Goal: Find specific page/section

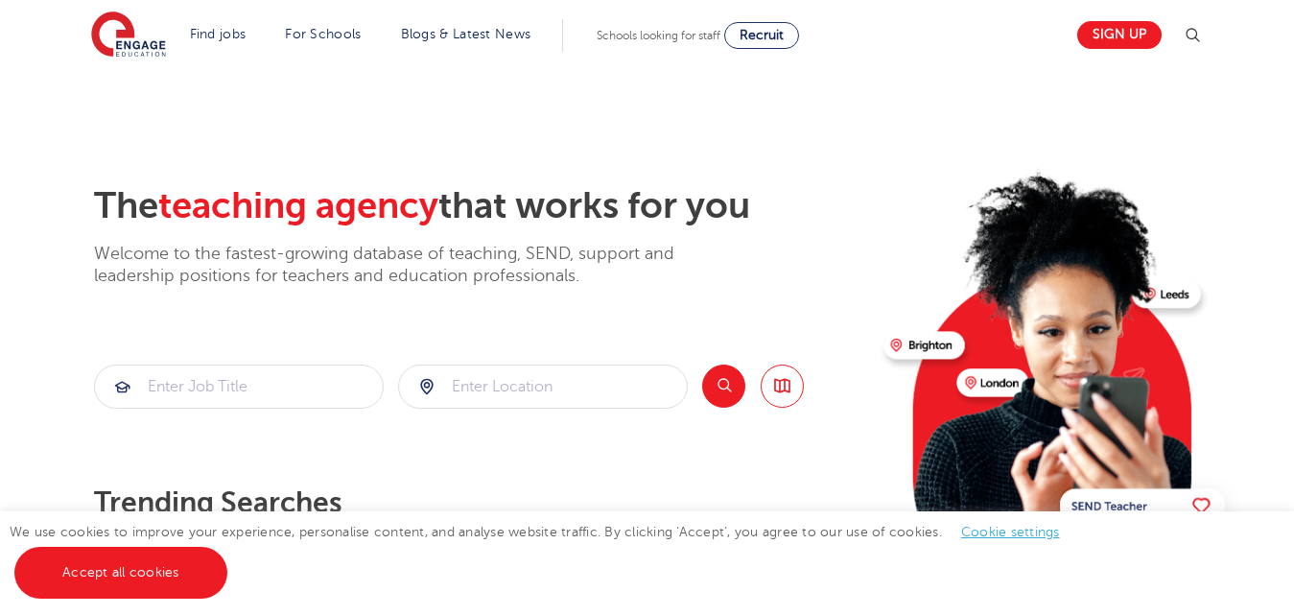
click at [1003, 124] on section "The teaching agency that works for you Welcome to the fastest-growing database …" at bounding box center [647, 385] width 1294 height 633
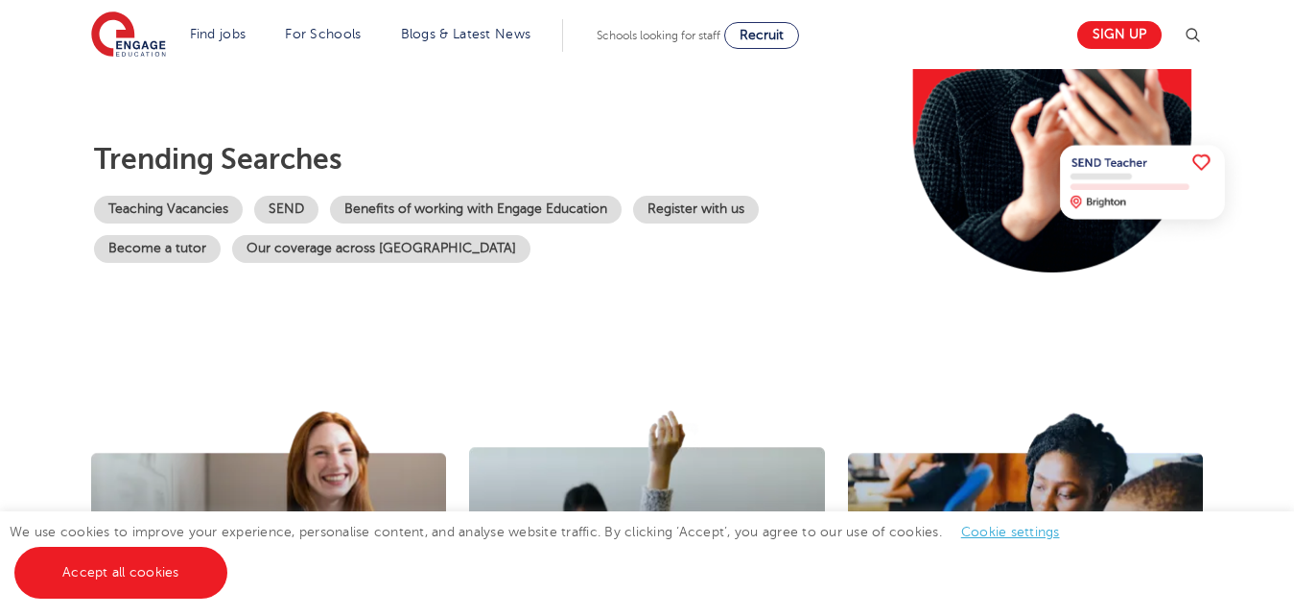
scroll to position [345, 0]
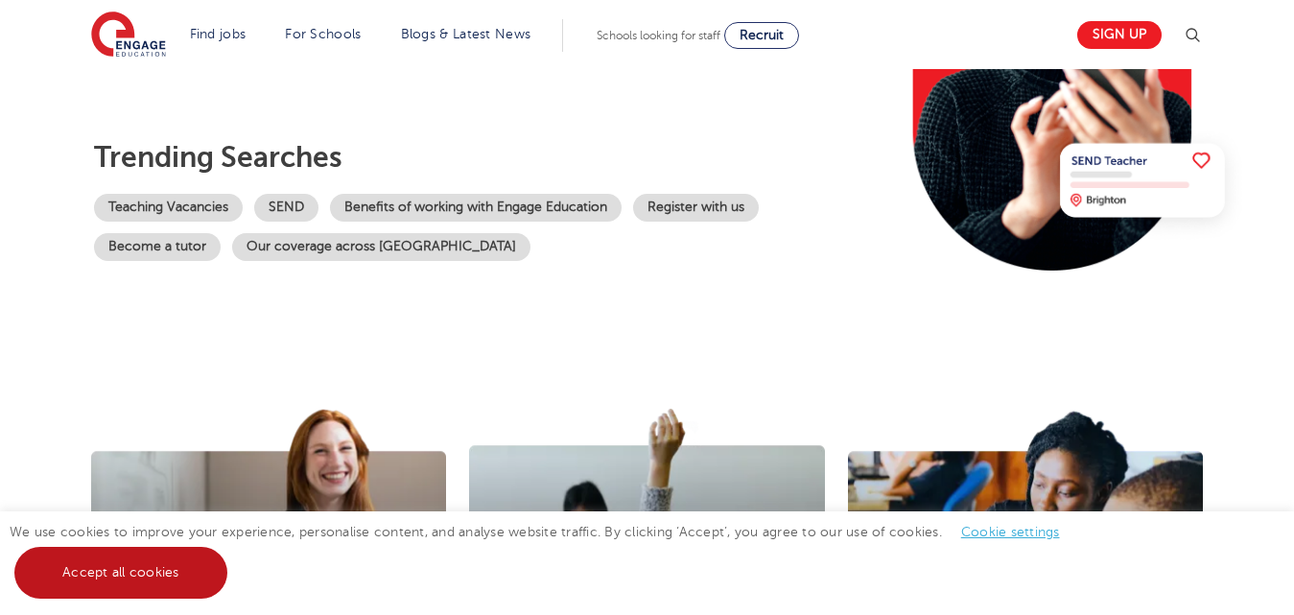
click at [164, 579] on link "Accept all cookies" at bounding box center [120, 573] width 213 height 52
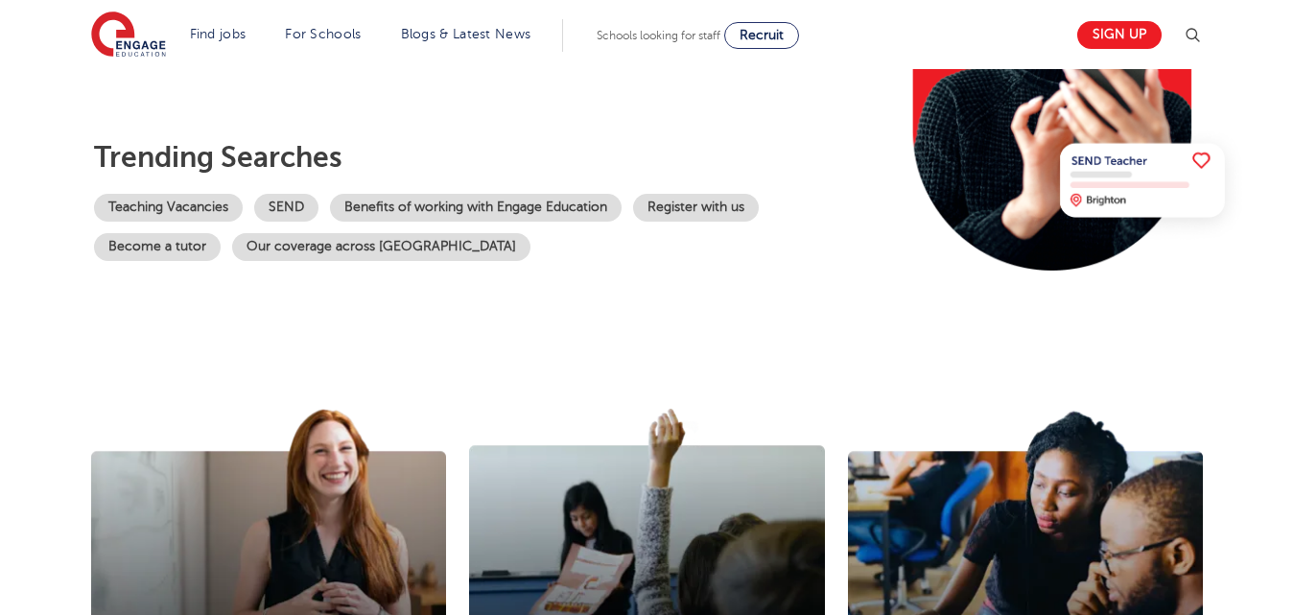
click at [787, 323] on section "The teaching agency that works for you Welcome to the fastest-growing database …" at bounding box center [647, 40] width 1294 height 633
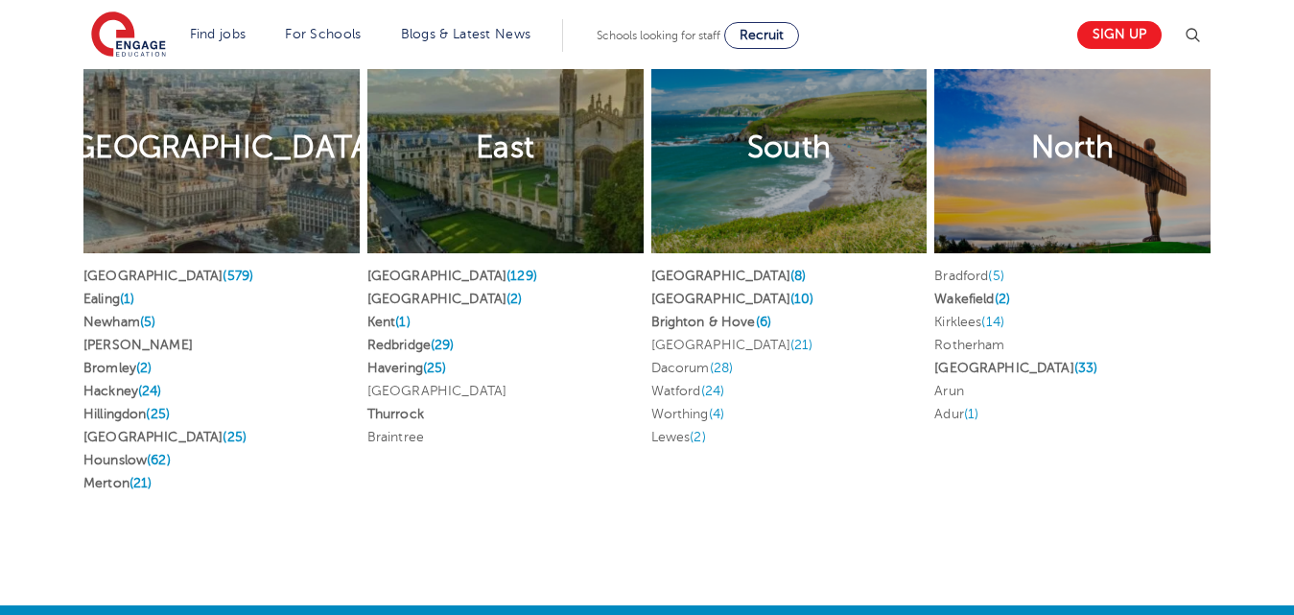
scroll to position [3760, 0]
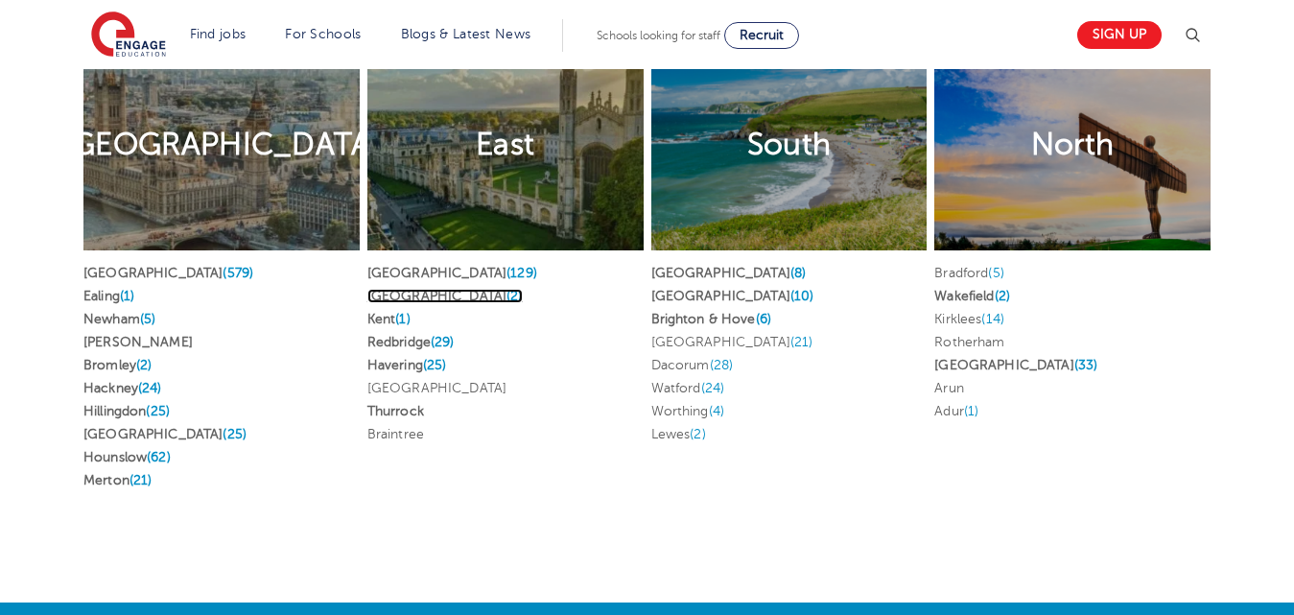
click at [390, 289] on link "Essex (2)" at bounding box center [444, 296] width 155 height 14
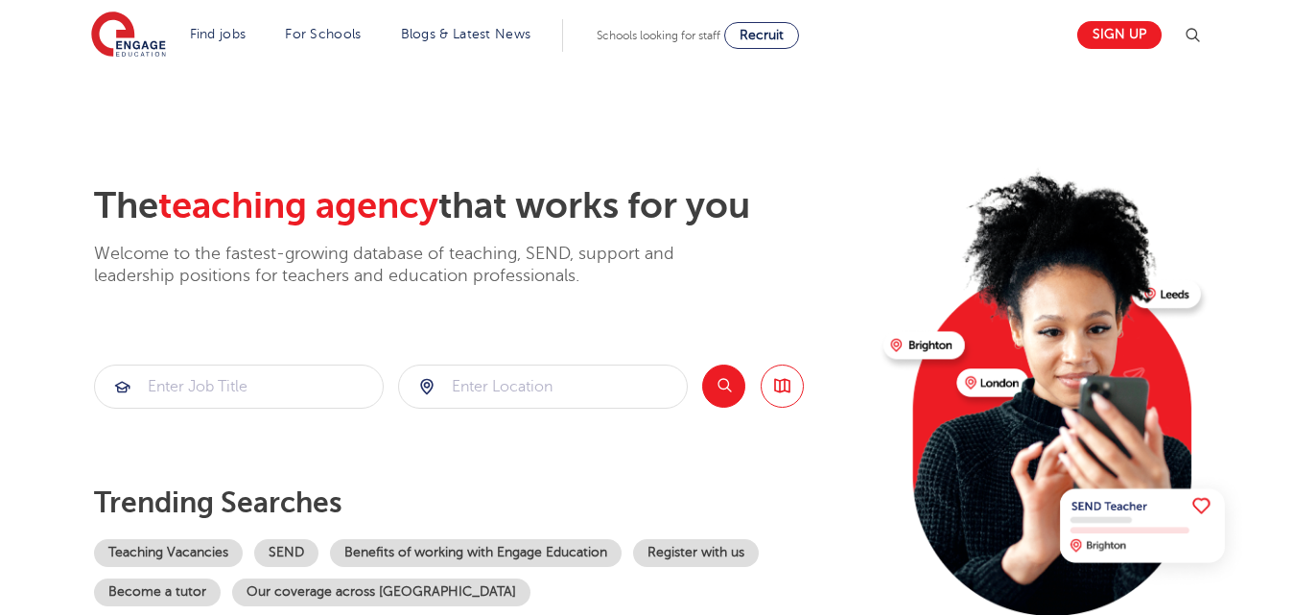
click at [1199, 27] on img at bounding box center [1192, 35] width 23 height 23
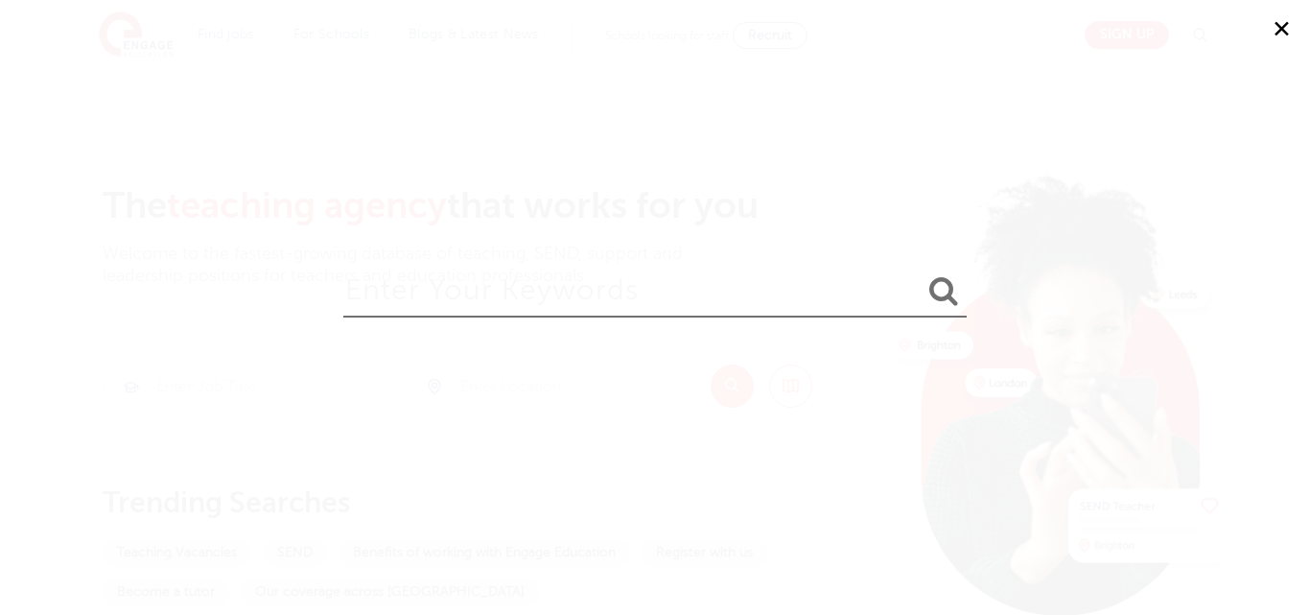
click at [1272, 31] on button "✕" at bounding box center [1282, 29] width 58 height 58
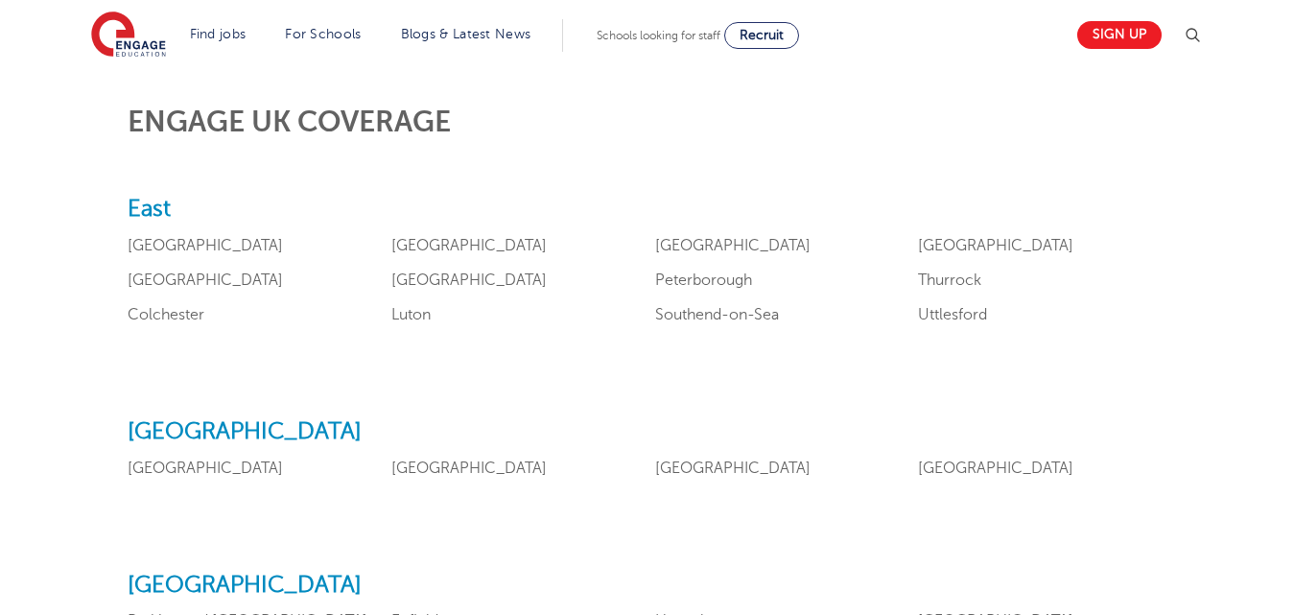
scroll to position [806, 0]
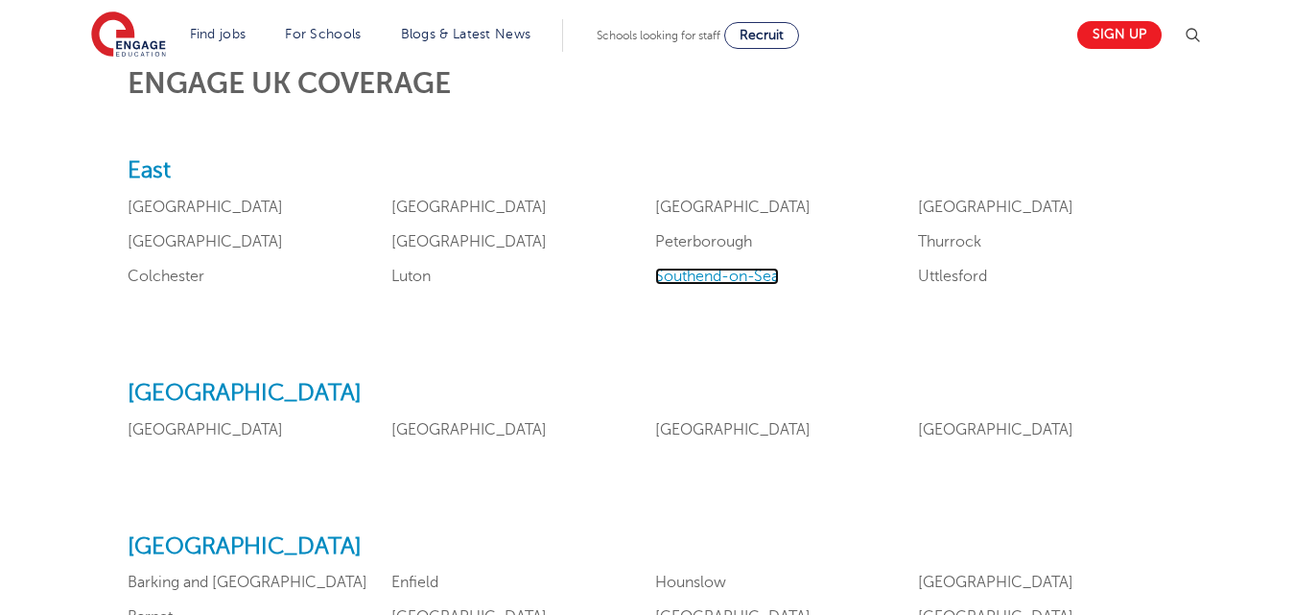
click at [702, 279] on link "Southend-on-Sea" at bounding box center [717, 276] width 124 height 17
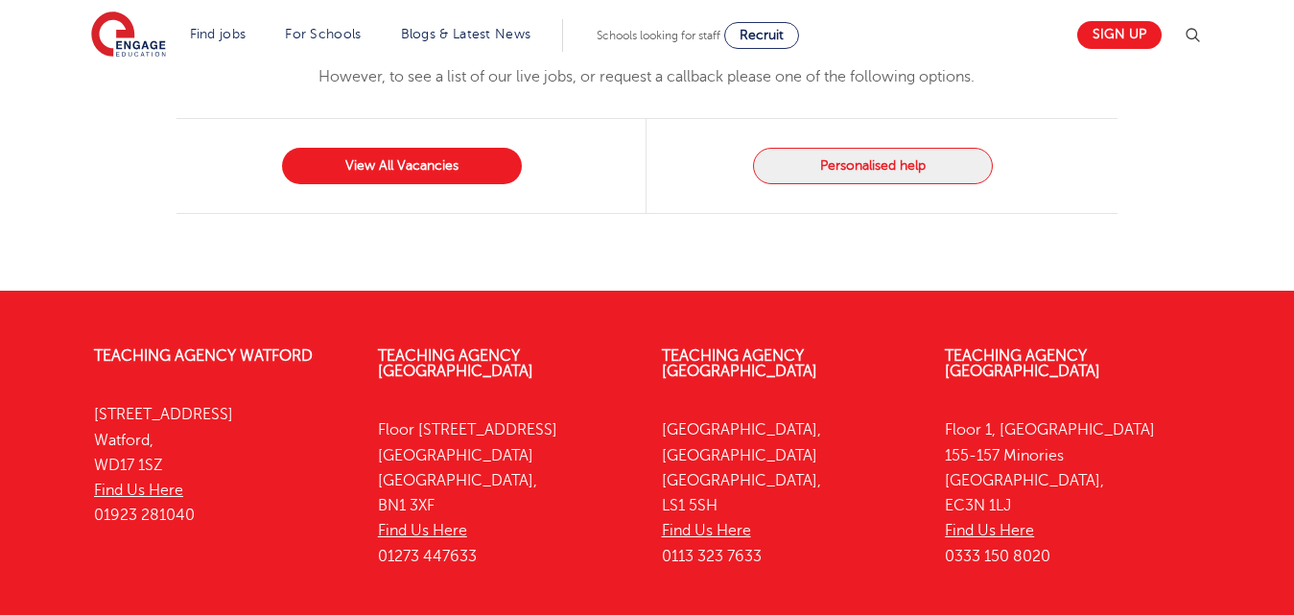
scroll to position [1727, 0]
